Goal: Navigation & Orientation: Find specific page/section

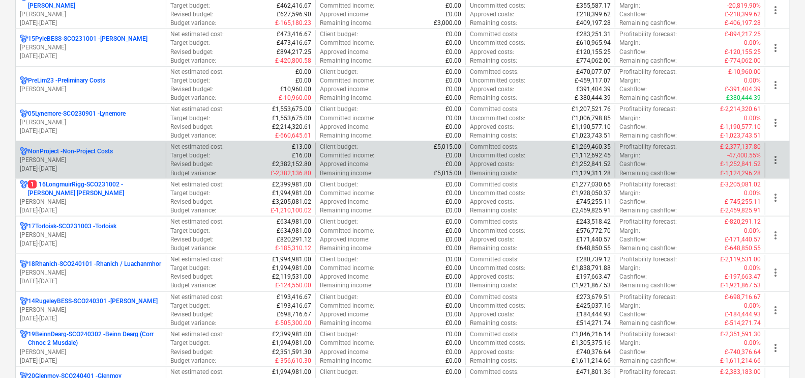
scroll to position [636, 0]
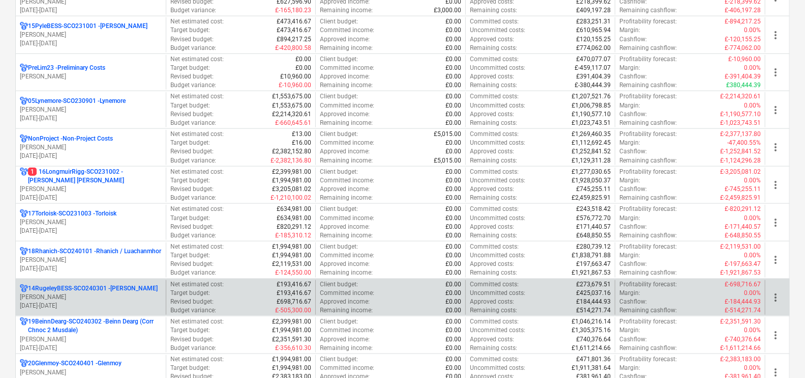
click at [103, 287] on p "14RugeleyBESS-SCO240301 - [PERSON_NAME]" at bounding box center [93, 288] width 130 height 9
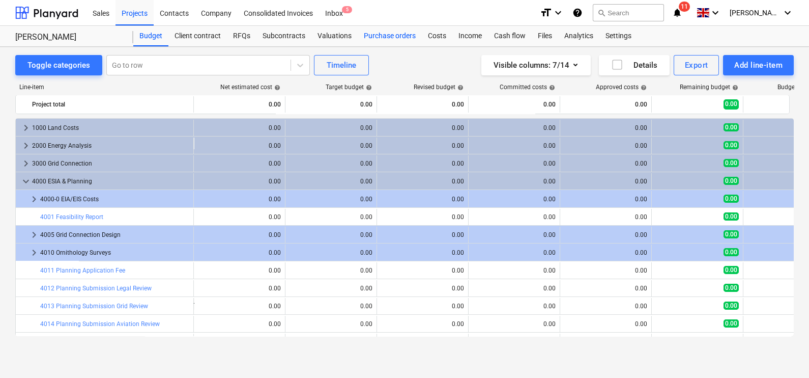
click at [376, 35] on div "Purchase orders" at bounding box center [390, 36] width 64 height 20
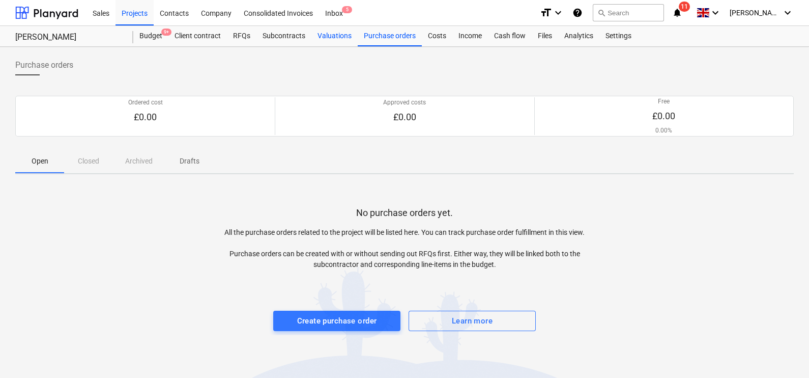
click at [334, 35] on div "Valuations" at bounding box center [334, 36] width 46 height 20
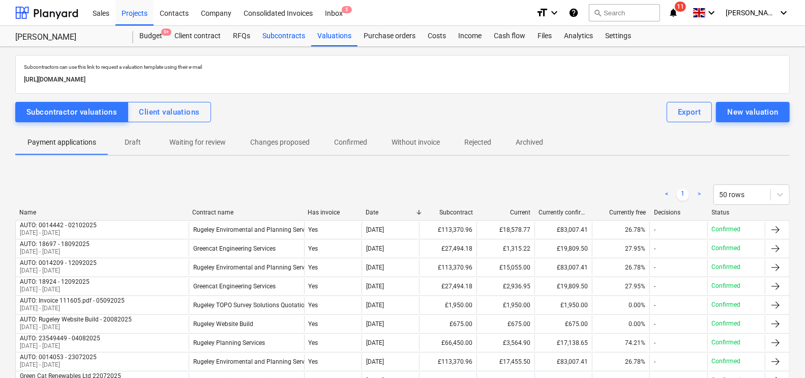
click at [277, 34] on div "Subcontracts" at bounding box center [283, 36] width 55 height 20
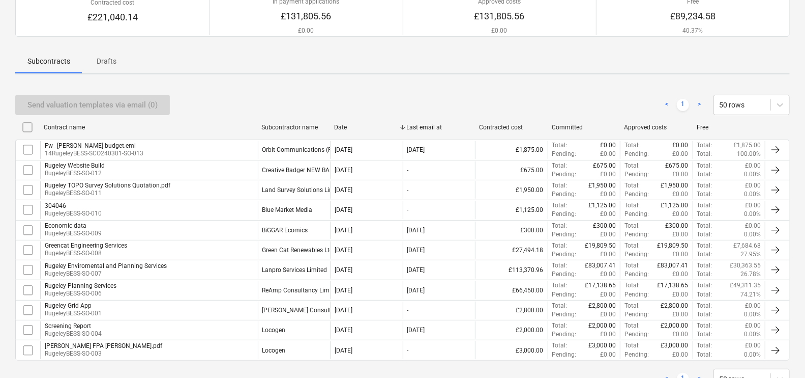
scroll to position [127, 0]
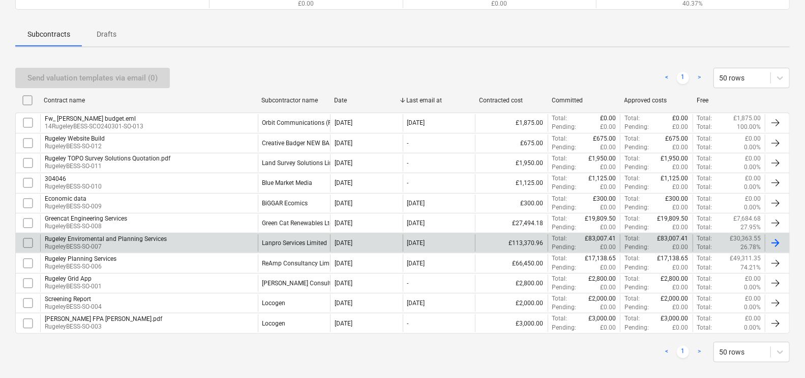
click at [279, 239] on div "Lanpro Services Limited" at bounding box center [295, 242] width 65 height 7
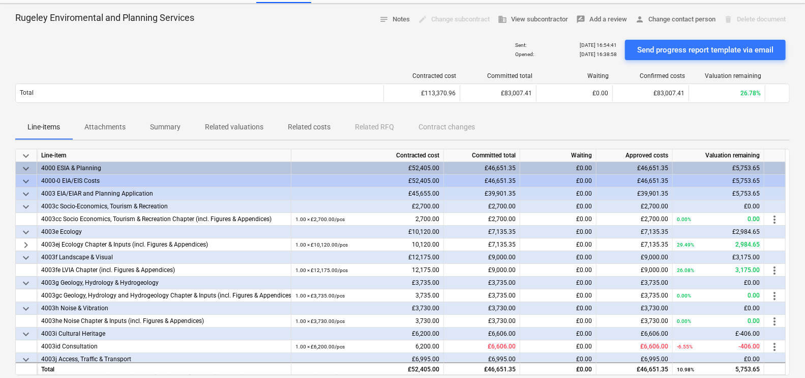
scroll to position [63, 0]
